Goal: Navigation & Orientation: Find specific page/section

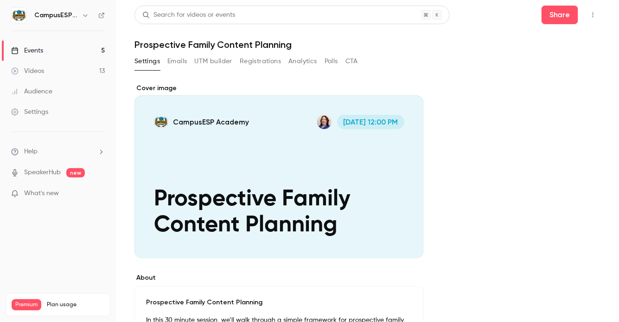
click at [57, 50] on link "Events 5" at bounding box center [58, 50] width 116 height 20
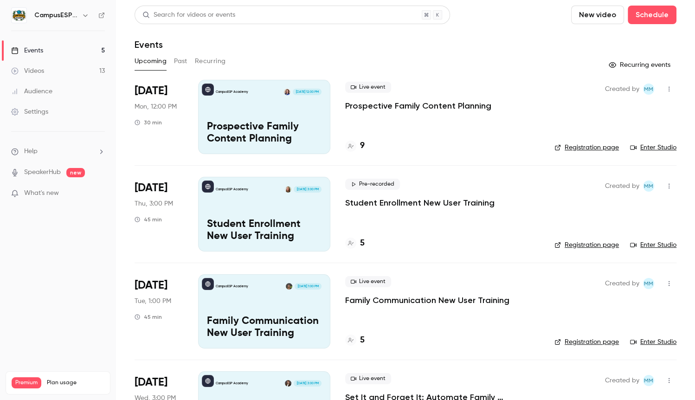
click at [32, 69] on div "Videos" at bounding box center [27, 70] width 33 height 9
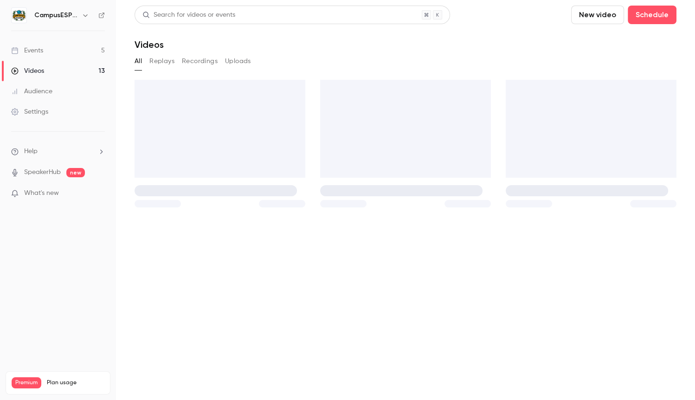
click at [202, 62] on button "Recordings" at bounding box center [200, 61] width 36 height 15
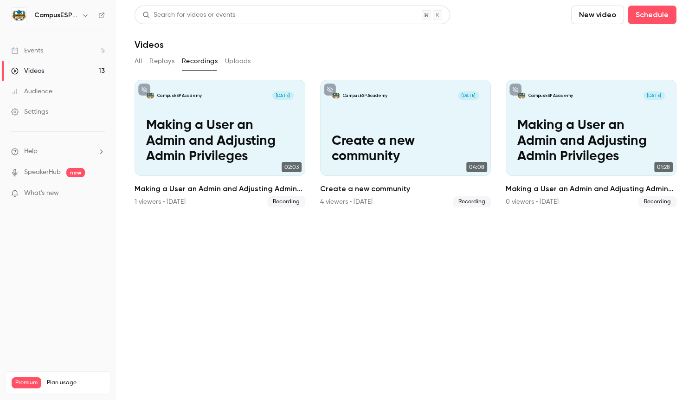
click at [45, 148] on li "Help" at bounding box center [58, 152] width 94 height 10
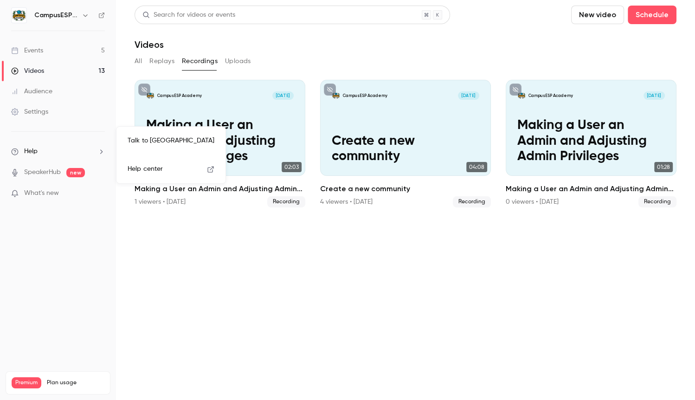
click at [208, 170] on icon at bounding box center [211, 169] width 6 height 6
